Goal: Task Accomplishment & Management: Manage account settings

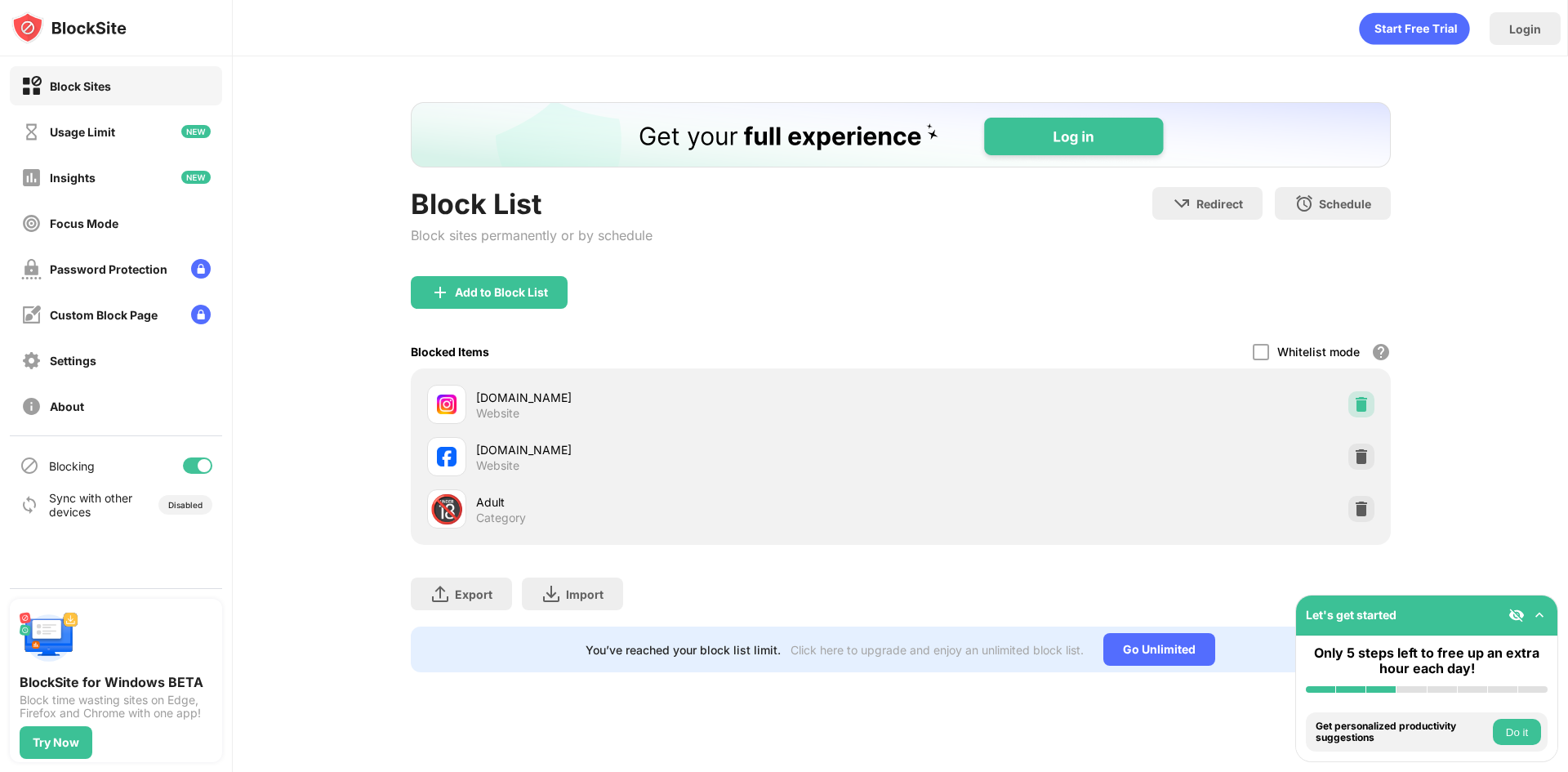
click at [1355, 410] on img at bounding box center [1362, 404] width 16 height 16
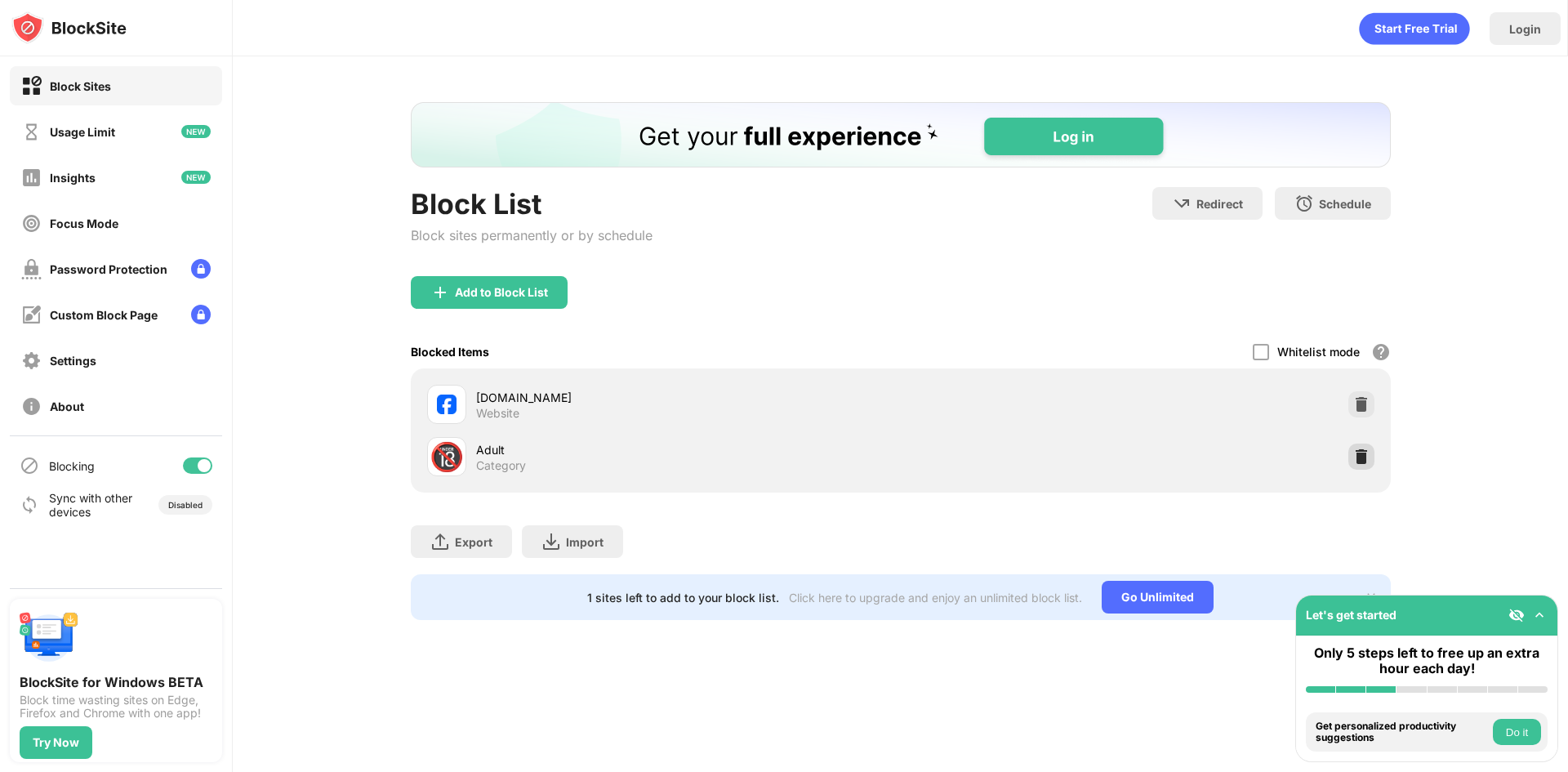
click at [1362, 448] on img at bounding box center [1362, 456] width 16 height 16
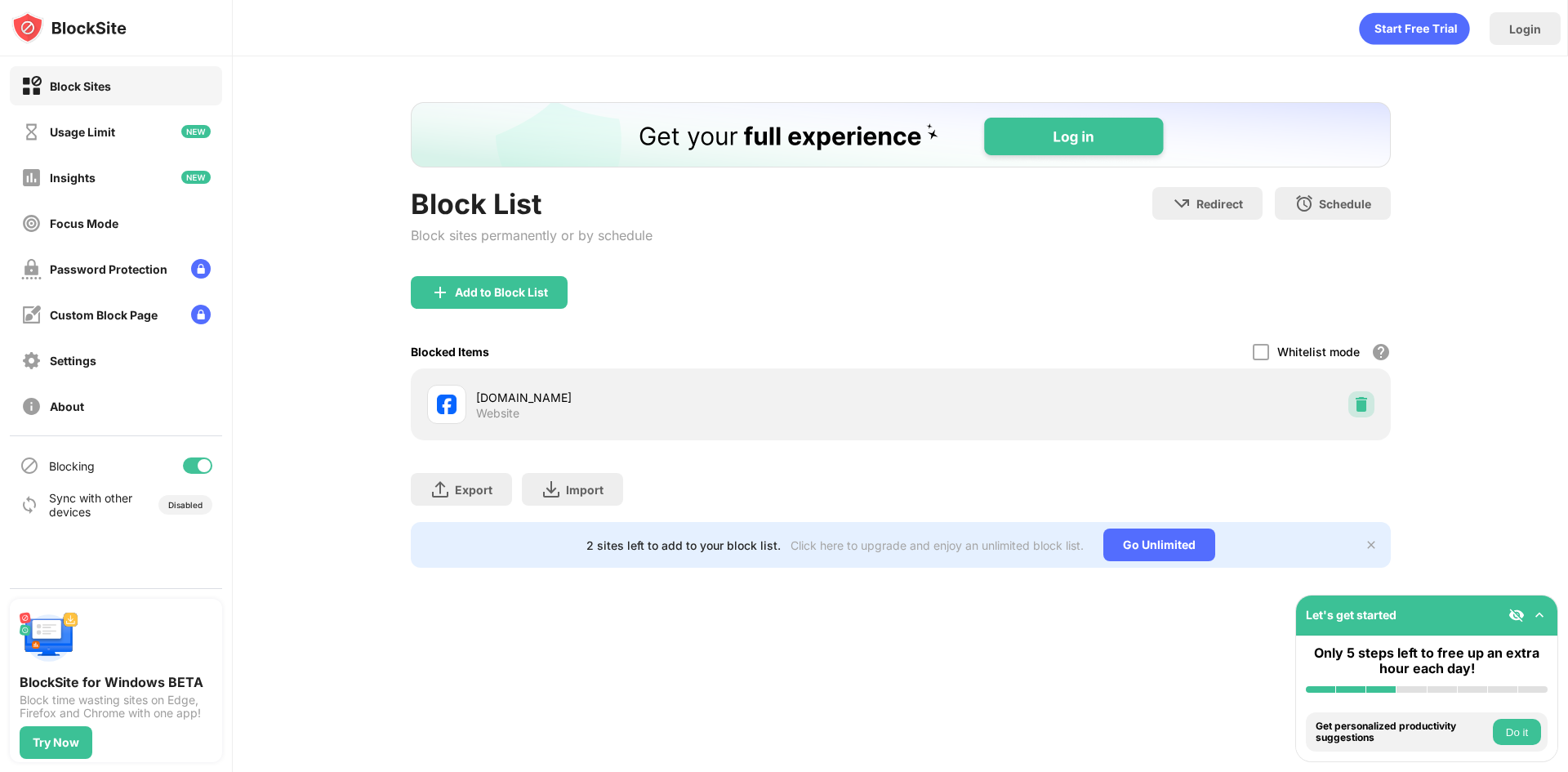
click at [1356, 407] on img at bounding box center [1362, 404] width 16 height 16
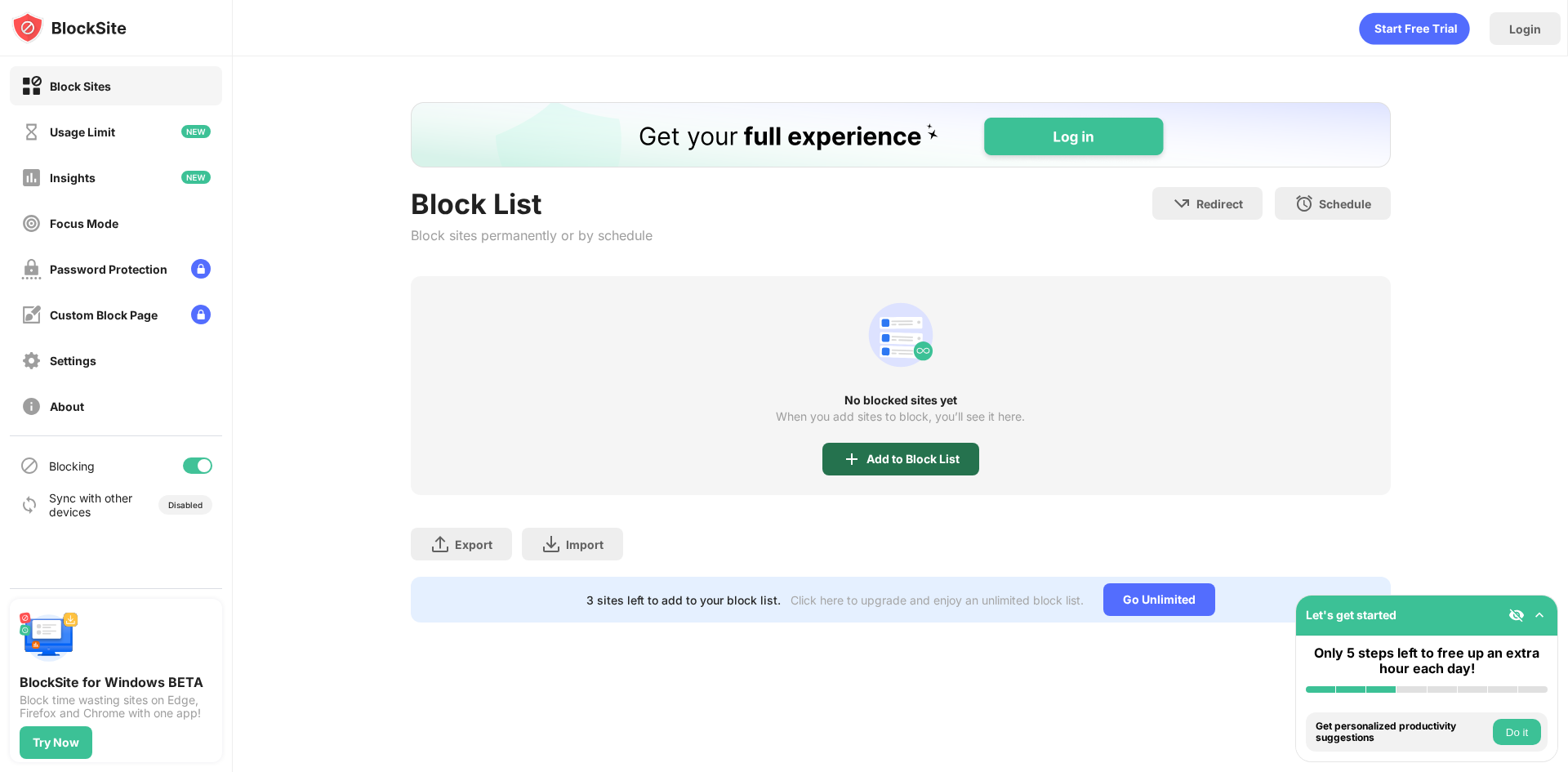
click at [921, 458] on div "Add to Block List" at bounding box center [912, 459] width 93 height 13
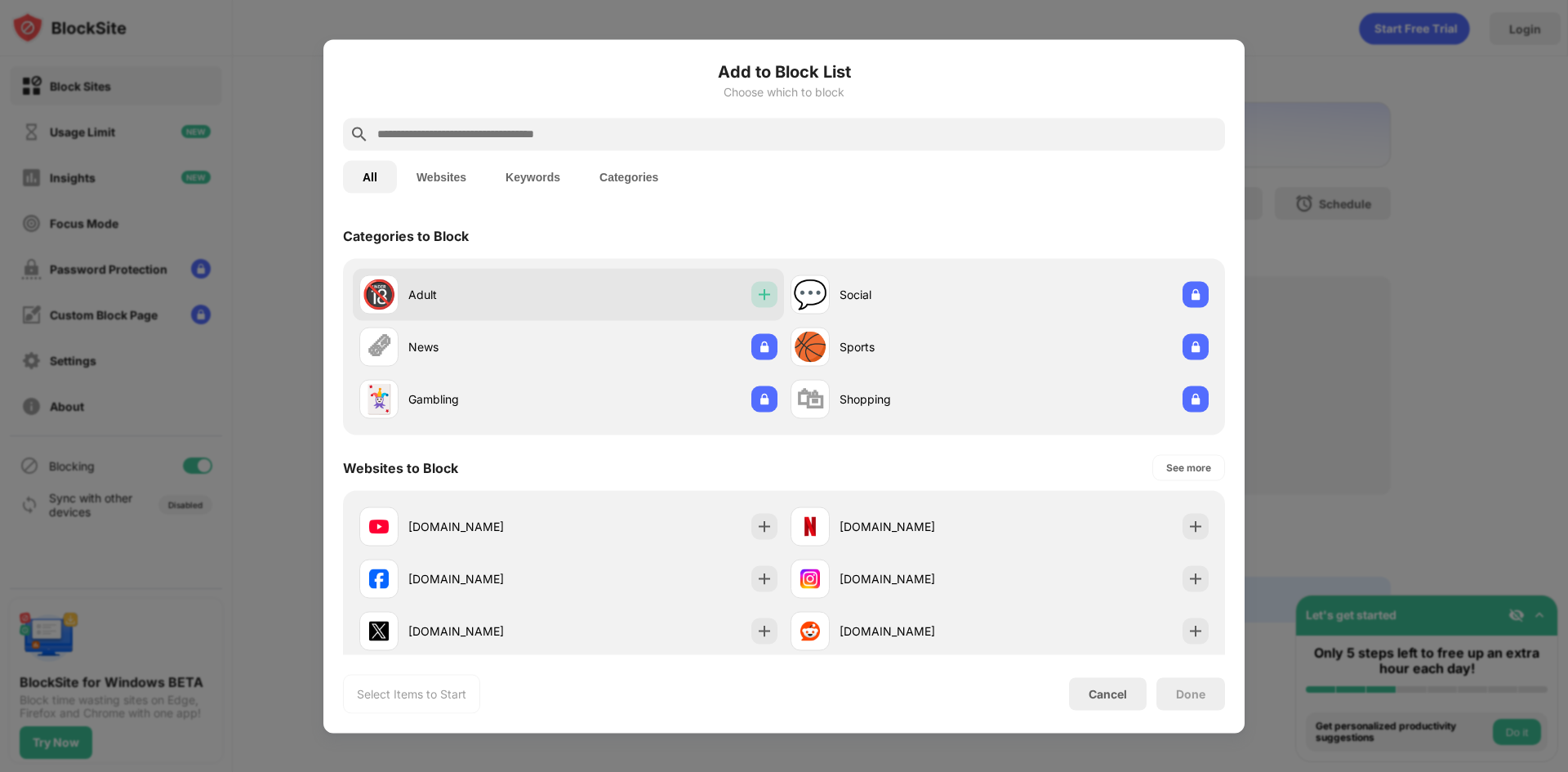
click at [758, 295] on img at bounding box center [765, 294] width 16 height 16
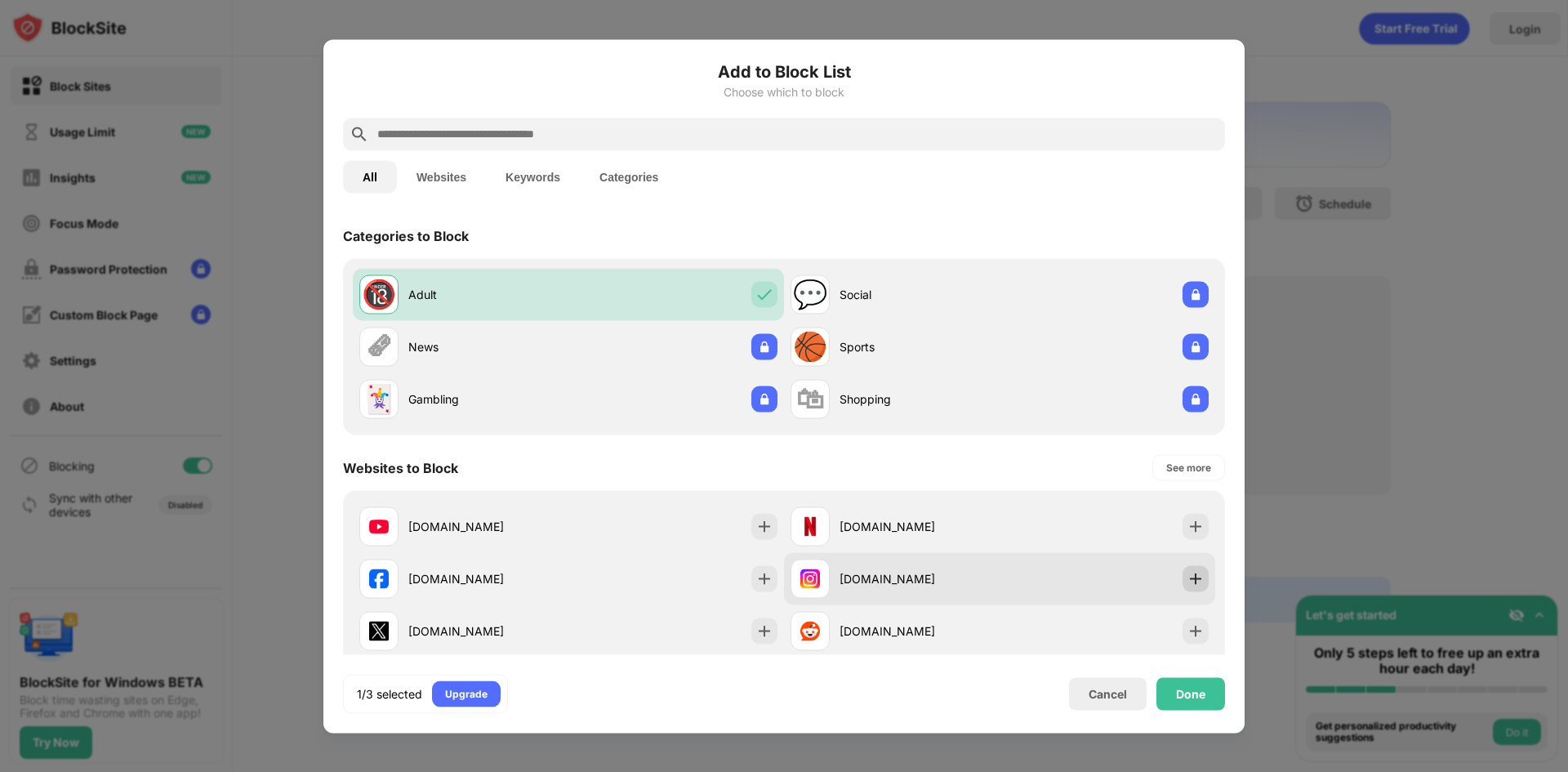
click at [1187, 581] on img at bounding box center [1195, 578] width 16 height 16
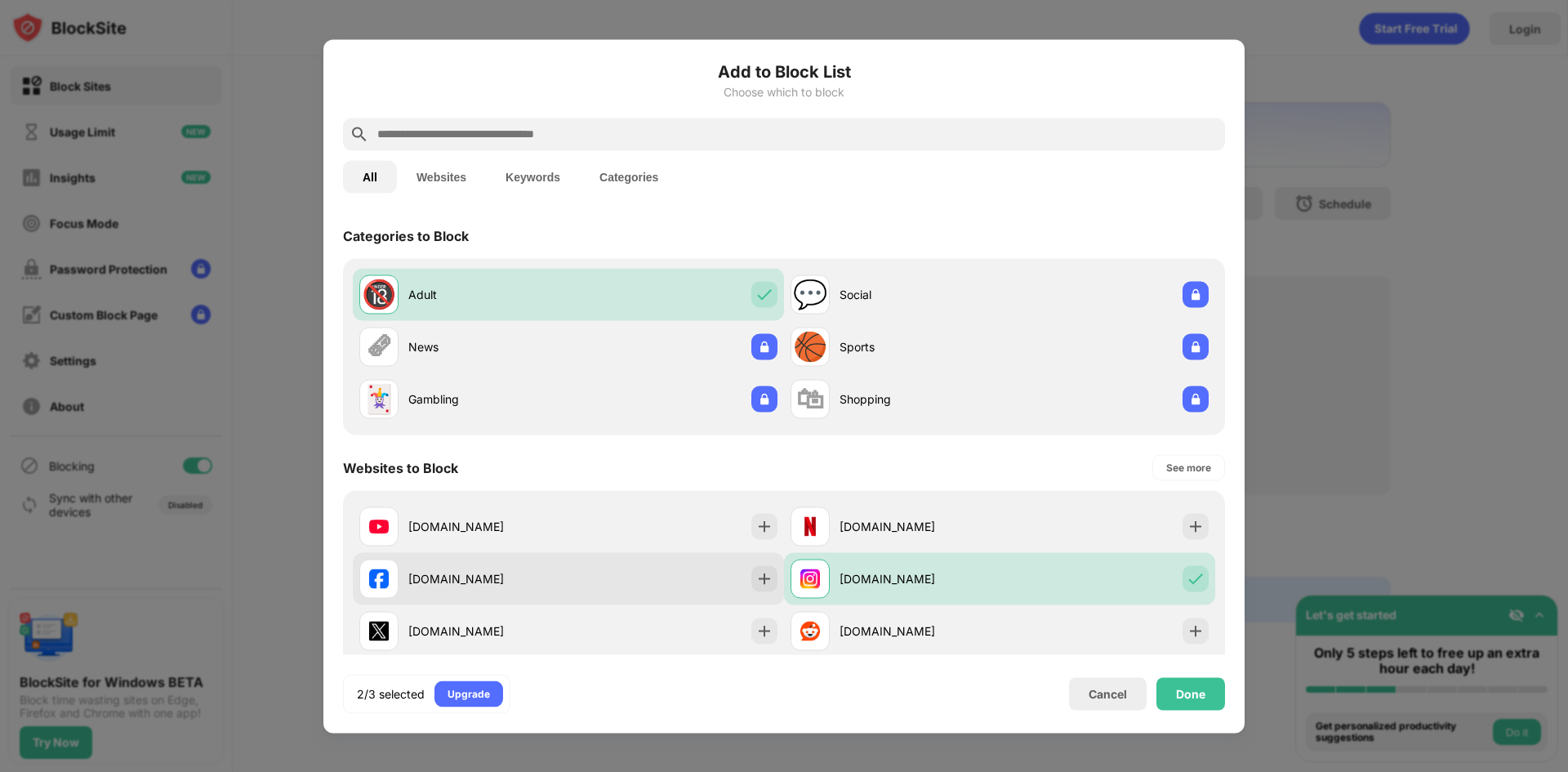
click at [766, 577] on img at bounding box center [765, 578] width 16 height 16
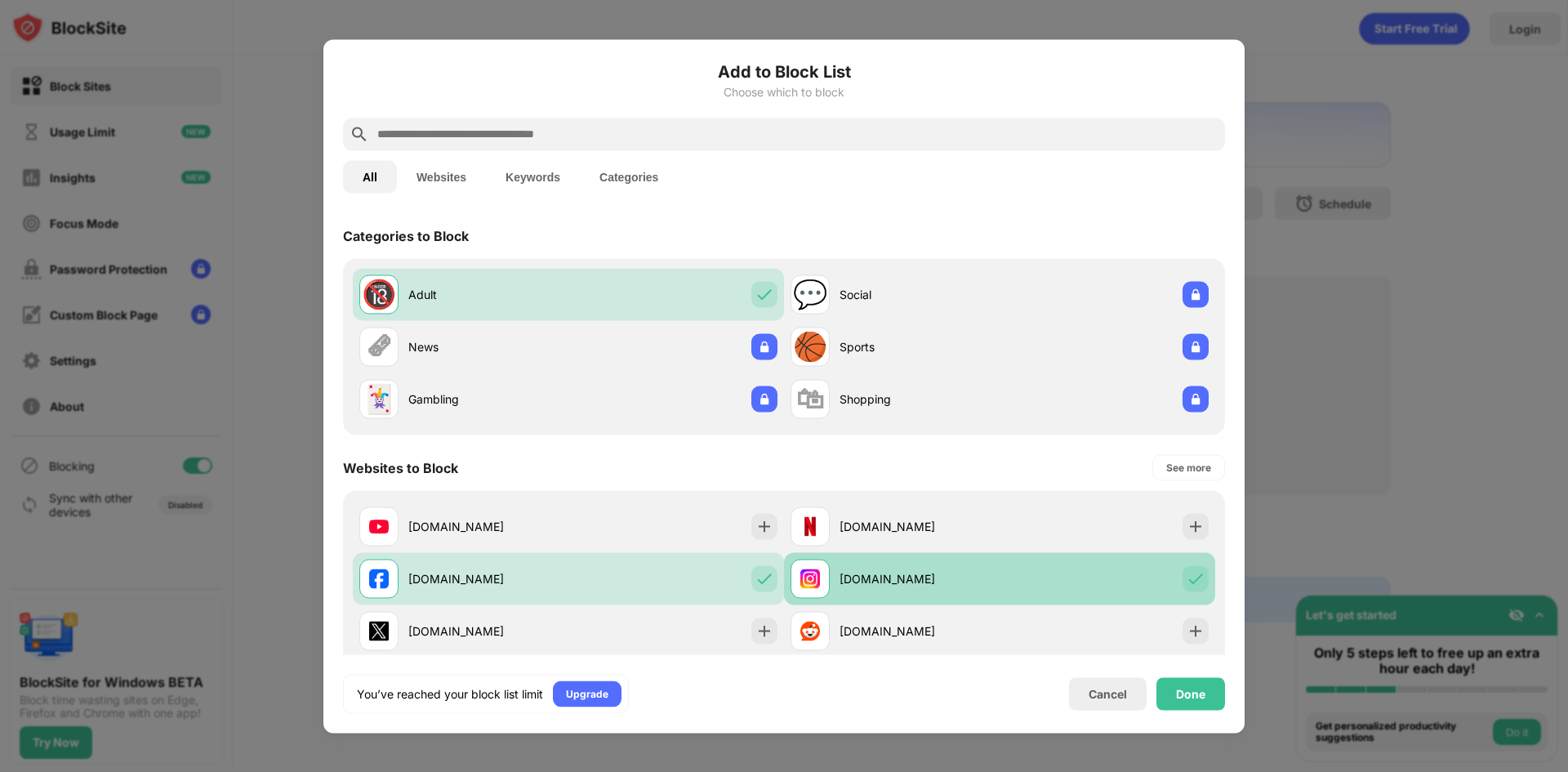
click at [1183, 589] on div at bounding box center [1196, 579] width 27 height 27
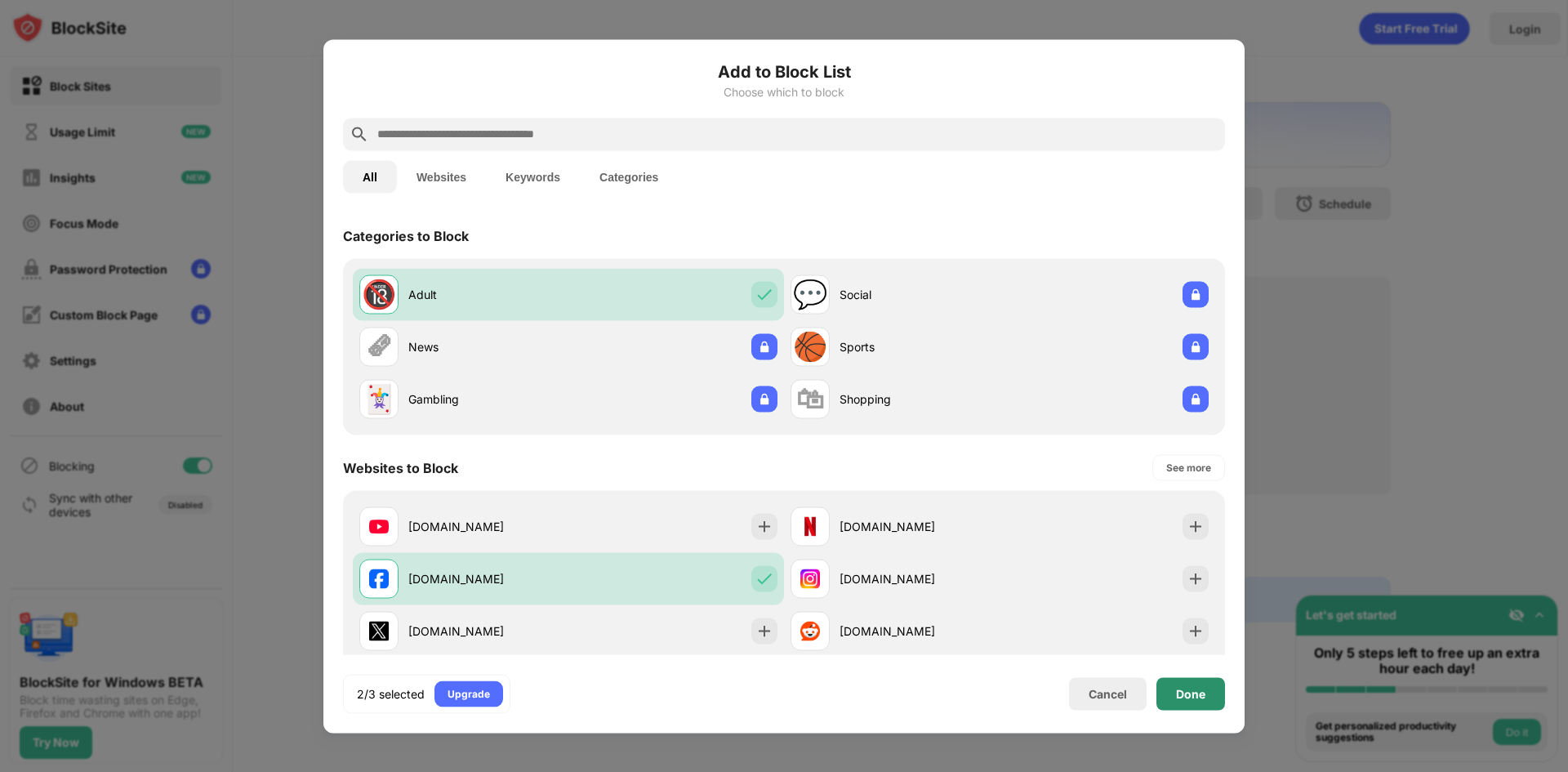
click at [1199, 692] on div "Done" at bounding box center [1191, 693] width 29 height 13
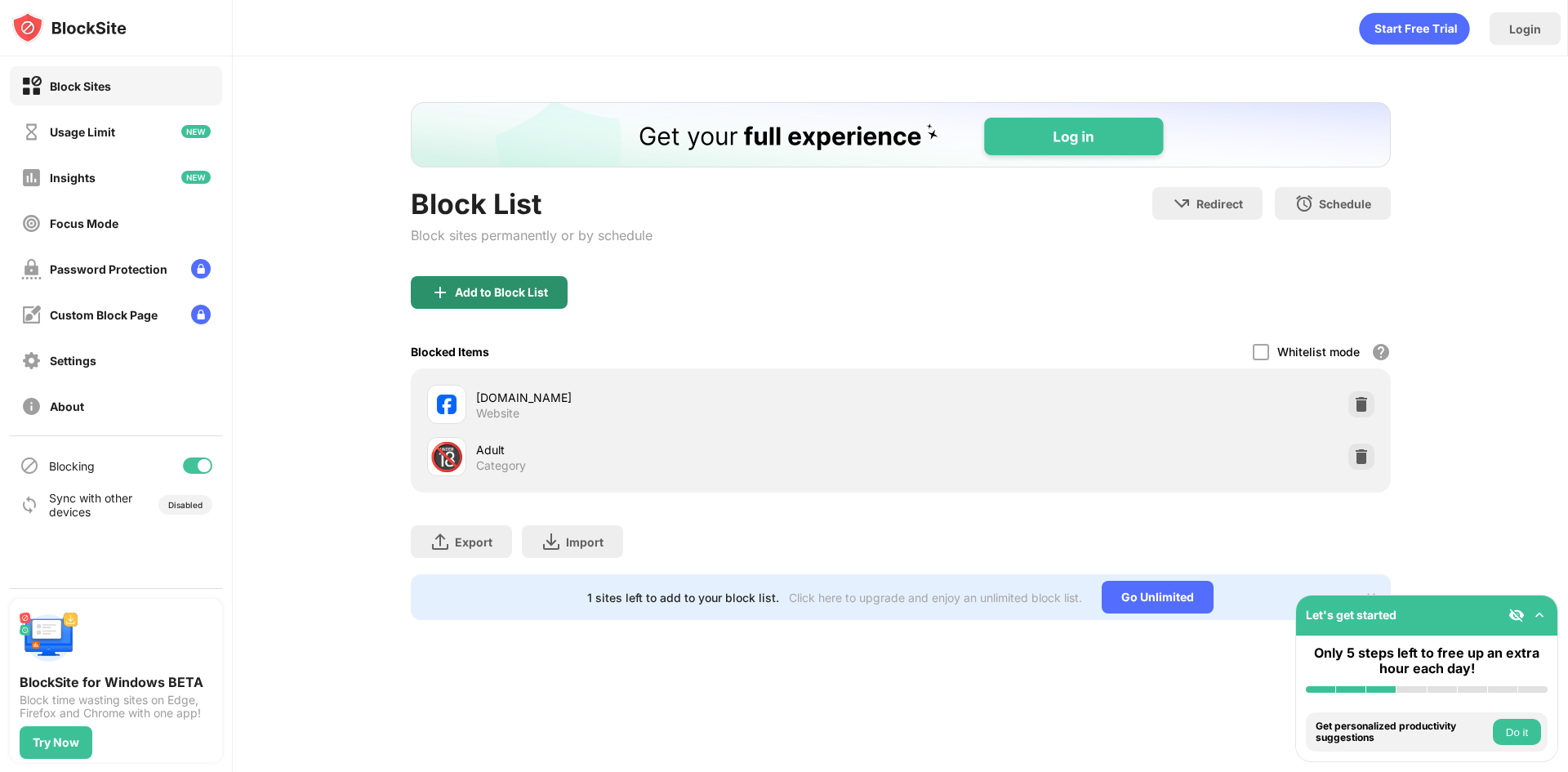
click at [532, 288] on div "Add to Block List" at bounding box center [501, 292] width 93 height 13
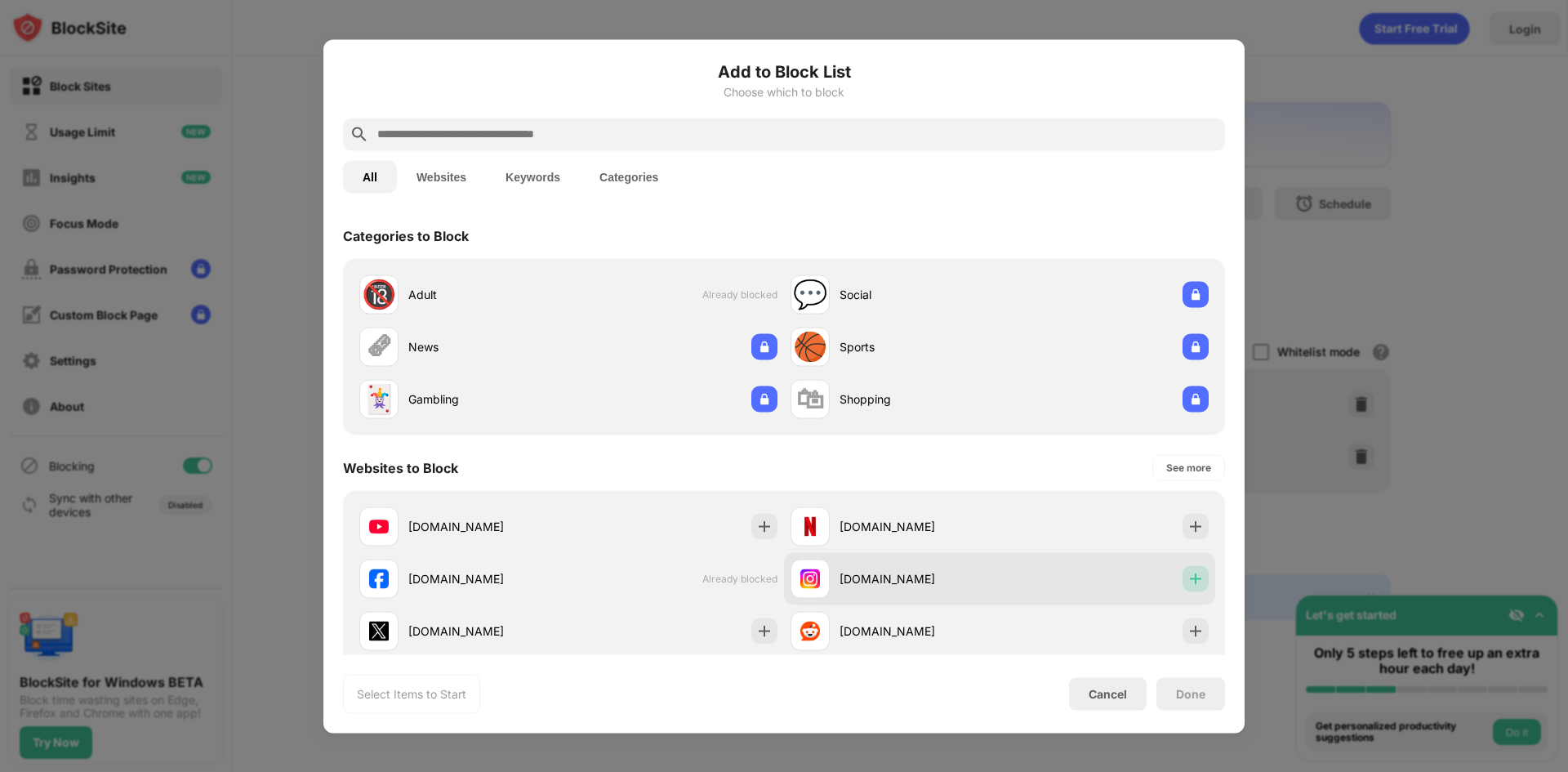
click at [1187, 589] on div at bounding box center [1196, 579] width 27 height 27
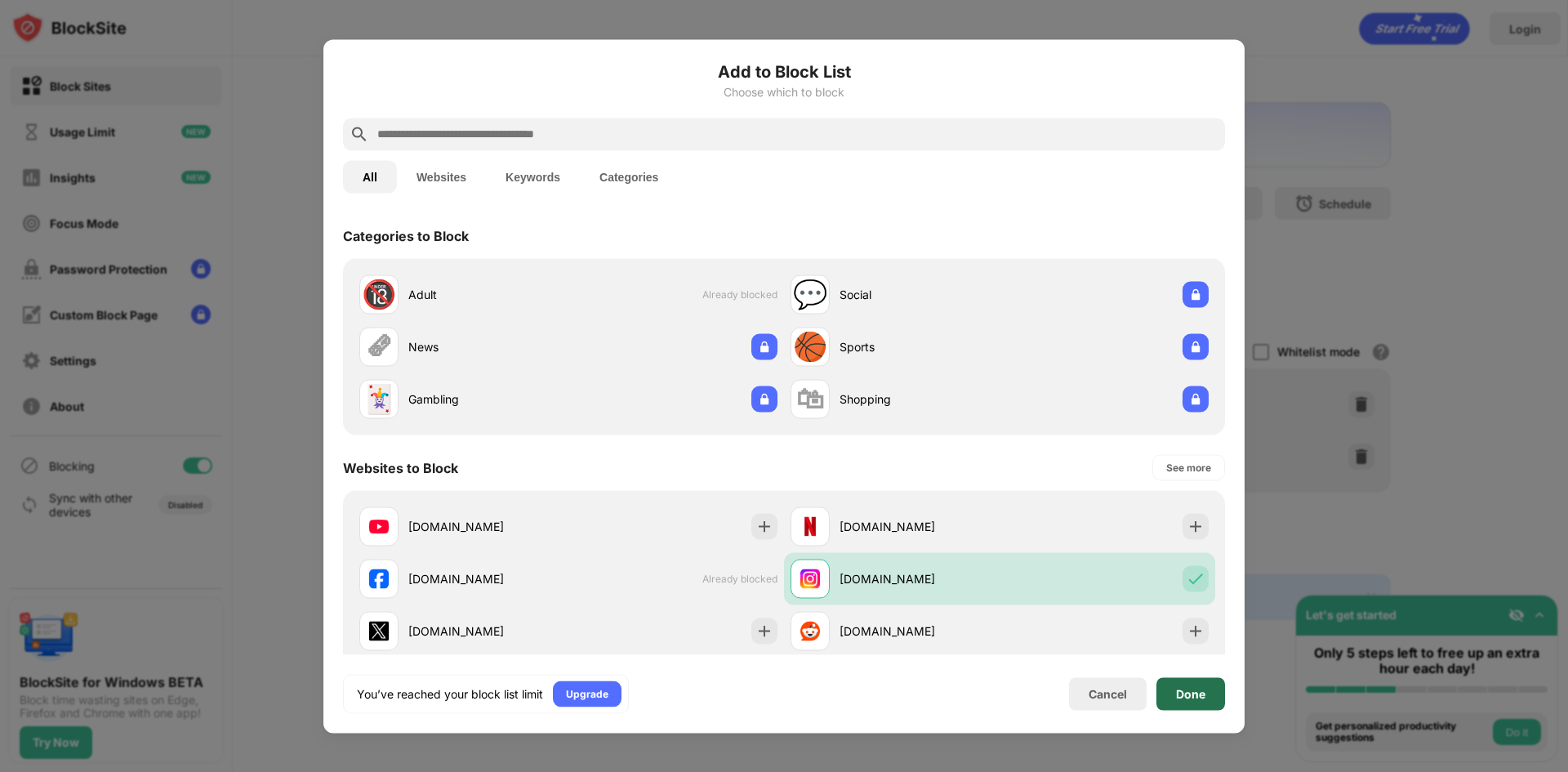
click at [1181, 693] on div "Done" at bounding box center [1191, 693] width 29 height 13
